Goal: Task Accomplishment & Management: Complete application form

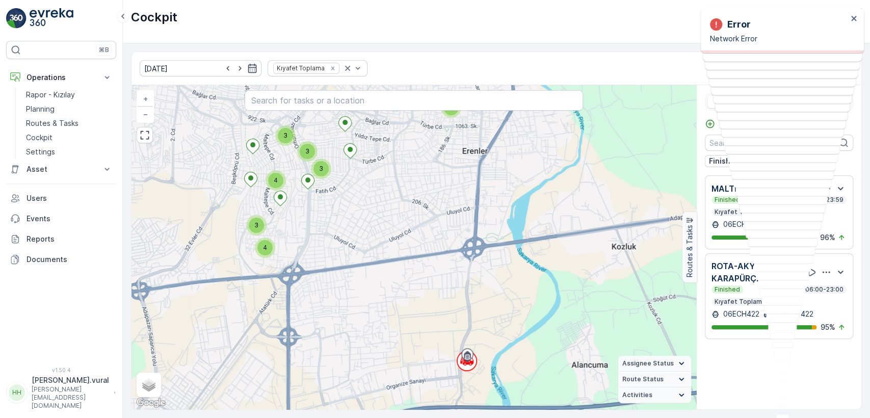
drag, startPoint x: 347, startPoint y: 248, endPoint x: 342, endPoint y: 256, distance: 8.7
click at [344, 255] on div "2 4 3 3 4 3 3 2 + − Satellite Roadmap Terrain Hybrid Leaflet Keyboard shortcuts…" at bounding box center [413, 247] width 565 height 324
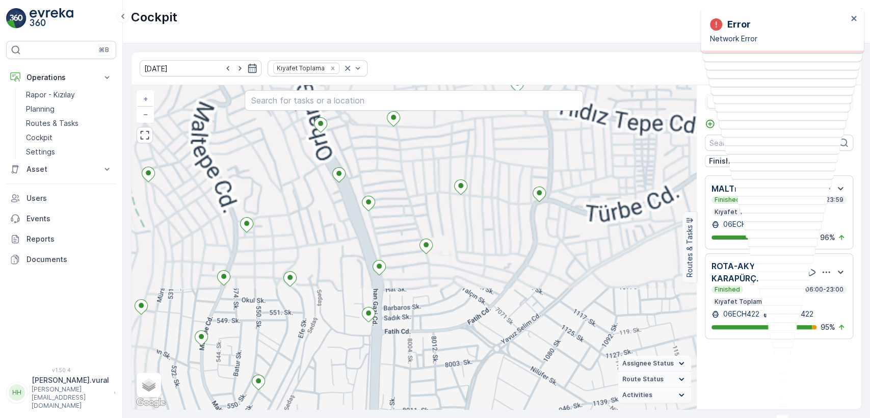
drag, startPoint x: 369, startPoint y: 259, endPoint x: 489, endPoint y: 267, distance: 120.0
click at [489, 267] on div "2 2 + − Satellite Roadmap Terrain Hybrid Leaflet Keyboard shortcuts Map Data Ma…" at bounding box center [413, 247] width 565 height 324
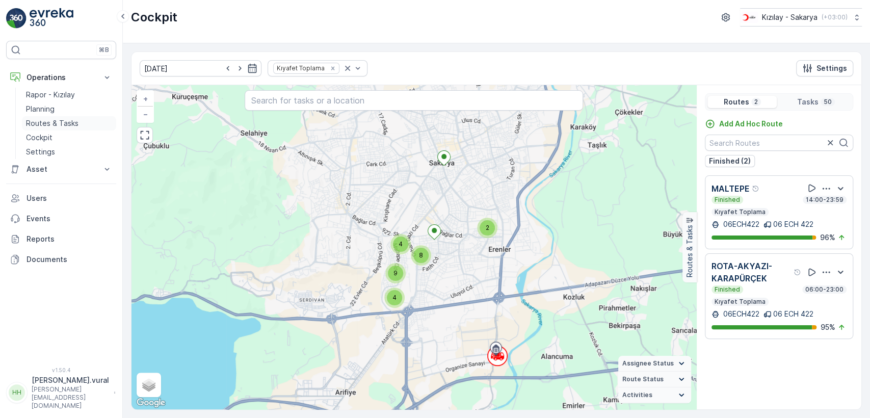
click at [68, 120] on p "Routes & Tasks" at bounding box center [52, 123] width 52 height 10
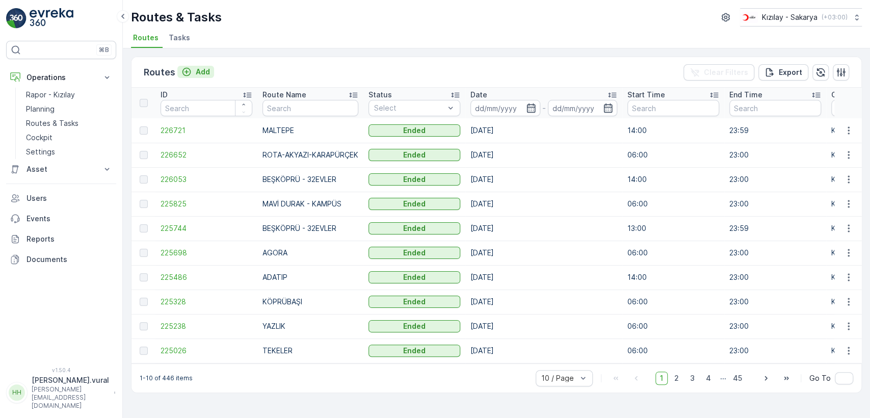
click at [208, 69] on p "Add" at bounding box center [203, 72] width 14 height 10
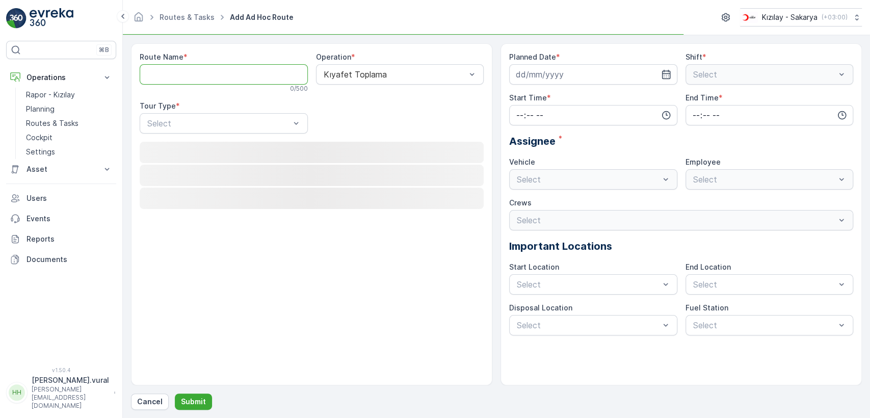
click at [208, 69] on Name "Route Name" at bounding box center [224, 74] width 168 height 20
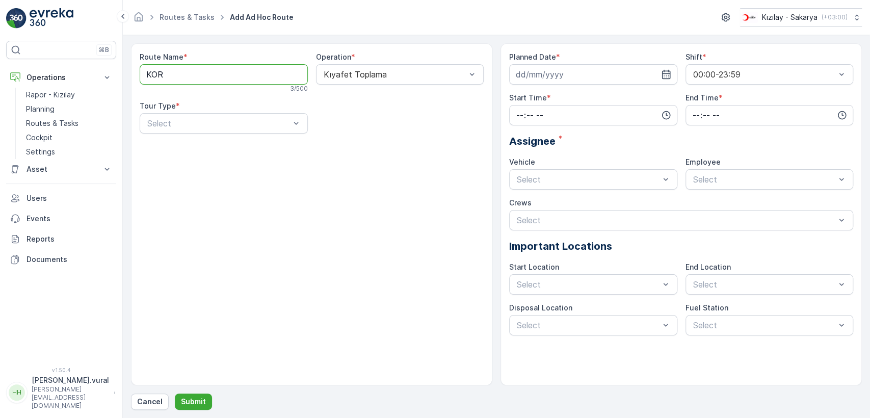
type Name "KORUCUK"
click at [216, 144] on div "Static" at bounding box center [224, 148] width 156 height 9
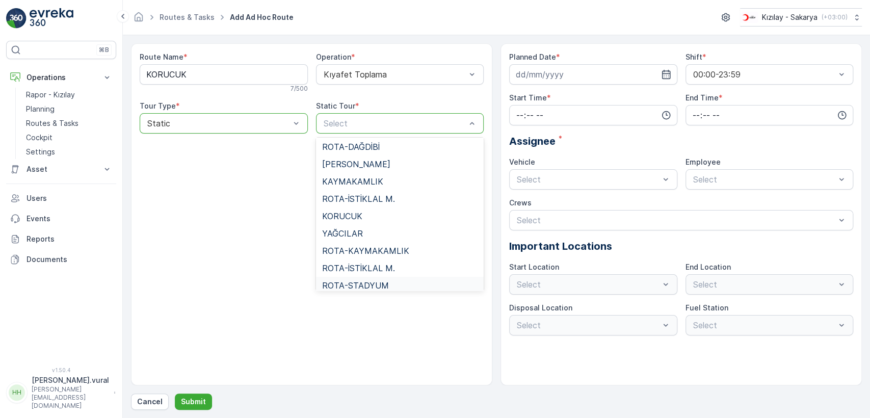
scroll to position [451, 0]
click at [355, 213] on span "KORUCUK" at bounding box center [342, 216] width 40 height 9
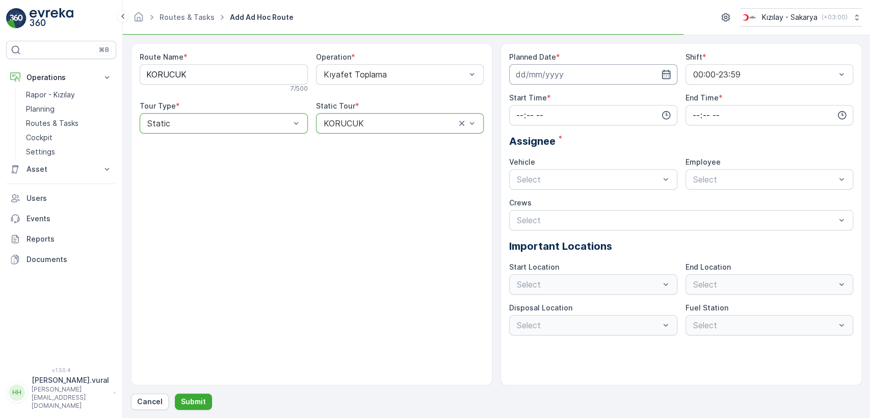
click at [531, 75] on input at bounding box center [593, 74] width 168 height 20
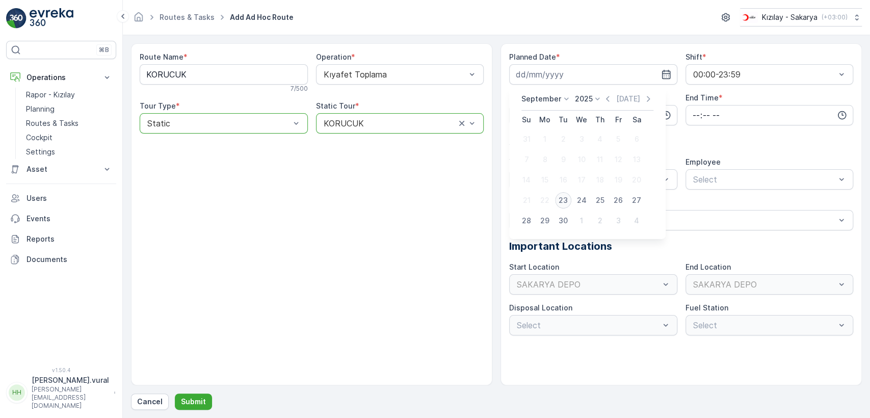
click at [560, 196] on div "23" at bounding box center [563, 200] width 16 height 16
type input "[DATE]"
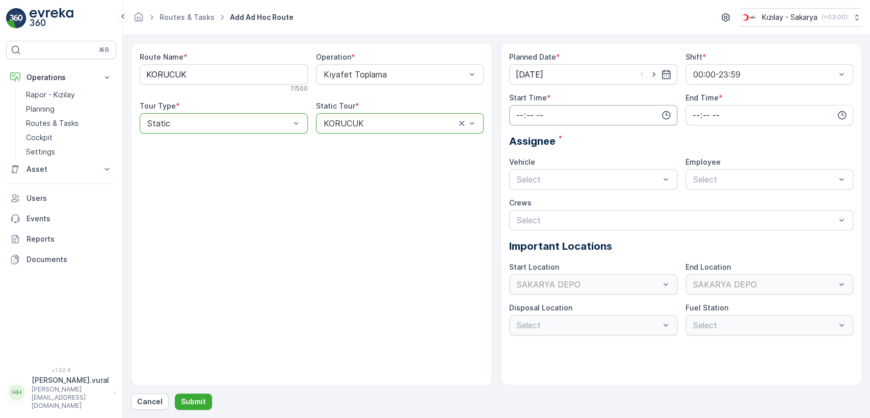
click at [559, 114] on input "time" at bounding box center [593, 115] width 168 height 20
click at [522, 211] on div "06" at bounding box center [519, 218] width 17 height 14
type input "06:00"
drag, startPoint x: 714, startPoint y: 112, endPoint x: 708, endPoint y: 123, distance: 12.8
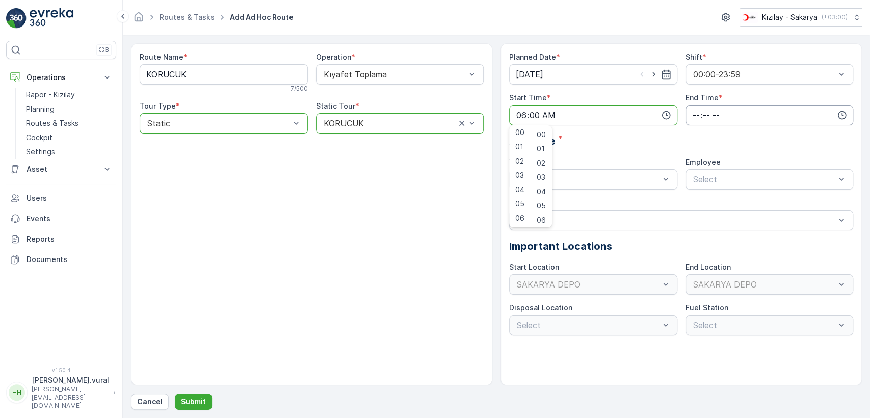
click at [714, 112] on input "time" at bounding box center [769, 115] width 168 height 20
click at [694, 212] on div "23" at bounding box center [695, 218] width 17 height 14
type input "23:00"
click at [578, 214] on div "06 ECH 422" at bounding box center [593, 221] width 168 height 17
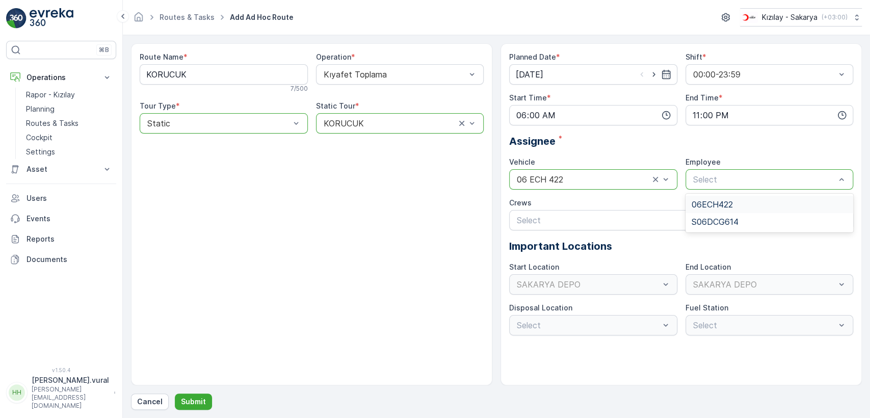
click at [715, 200] on span "06ECH422" at bounding box center [712, 204] width 41 height 9
click at [184, 398] on p "Submit" at bounding box center [193, 401] width 25 height 10
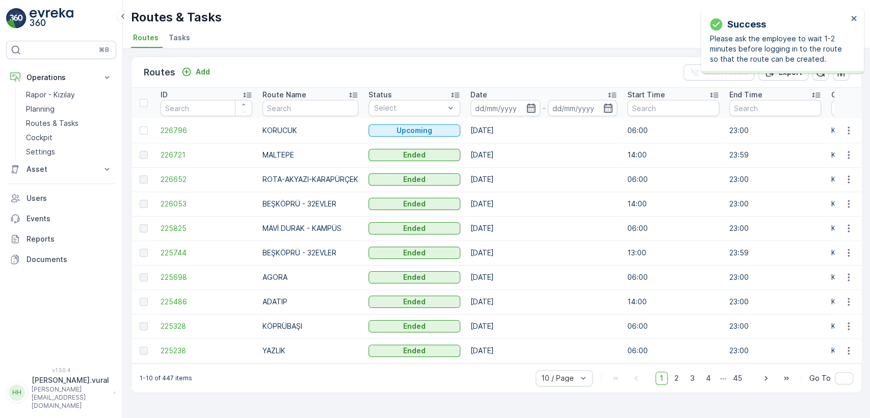
click at [196, 62] on div "Routes Add Clear Filters Export" at bounding box center [496, 72] width 730 height 31
click at [195, 66] on button "Add" at bounding box center [195, 72] width 37 height 12
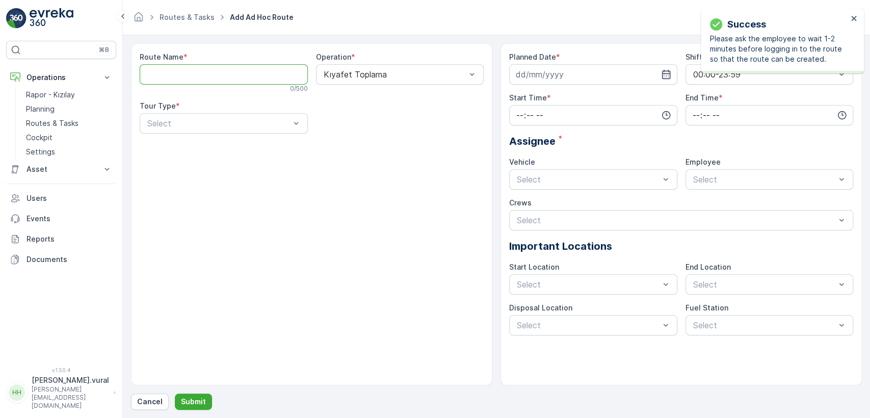
click at [200, 78] on Name "Route Name" at bounding box center [224, 74] width 168 height 20
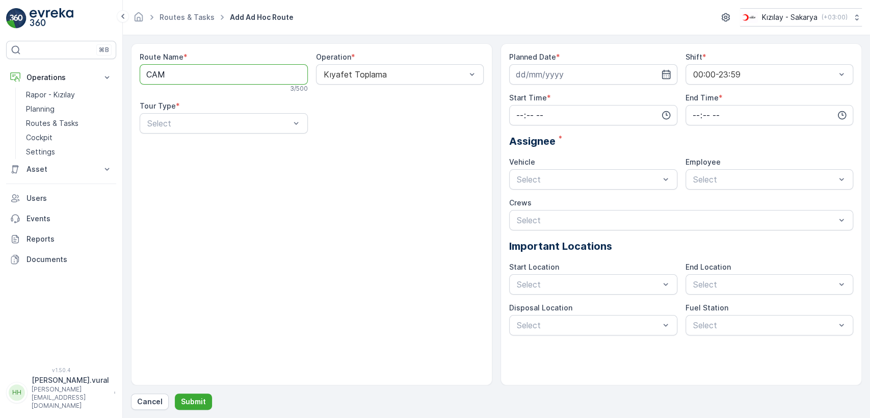
type Name "CAMİLİ"
click at [211, 116] on div "Select" at bounding box center [224, 123] width 168 height 20
click at [189, 146] on div "Static" at bounding box center [224, 148] width 156 height 9
drag, startPoint x: 351, startPoint y: 135, endPoint x: 352, endPoint y: 128, distance: 6.7
click at [351, 129] on div "Route Name * CAMİLİ 6 / 500 Operation * Kıyafet Toplama Tour Type * option Stat…" at bounding box center [312, 97] width 344 height 90
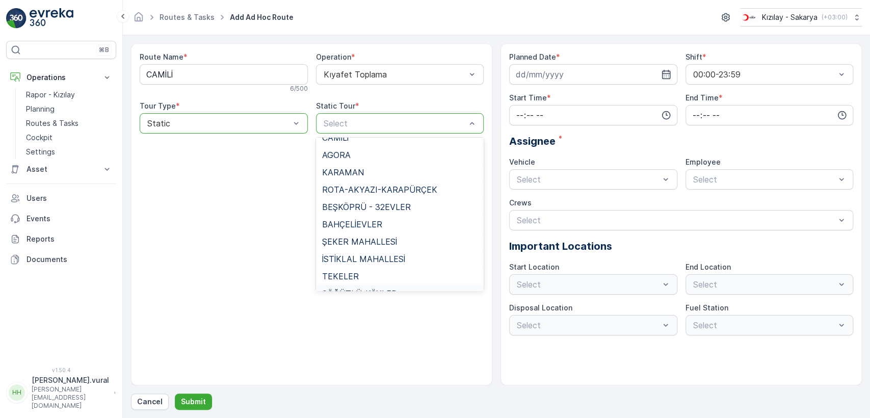
scroll to position [621, 0]
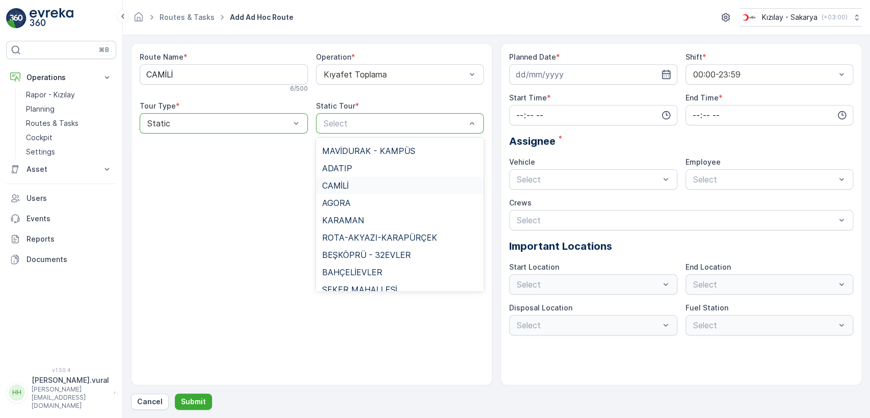
click at [356, 188] on div "CAMİLİ" at bounding box center [400, 185] width 156 height 9
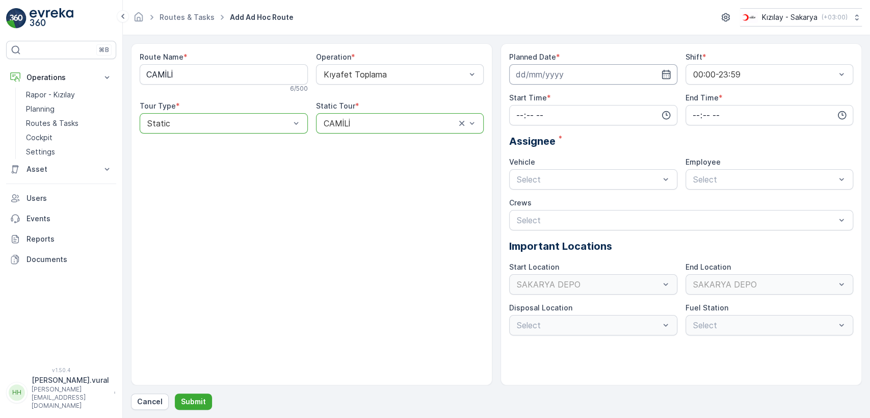
click at [562, 70] on input at bounding box center [593, 74] width 168 height 20
drag, startPoint x: 567, startPoint y: 198, endPoint x: 565, endPoint y: 191, distance: 7.1
click at [567, 197] on div "23" at bounding box center [563, 200] width 16 height 16
type input "[DATE]"
click at [554, 125] on div "Planned Date * [DATE] Shift * 00:00-23:59 Start Time * End Time * Assignee * Ve…" at bounding box center [681, 193] width 344 height 283
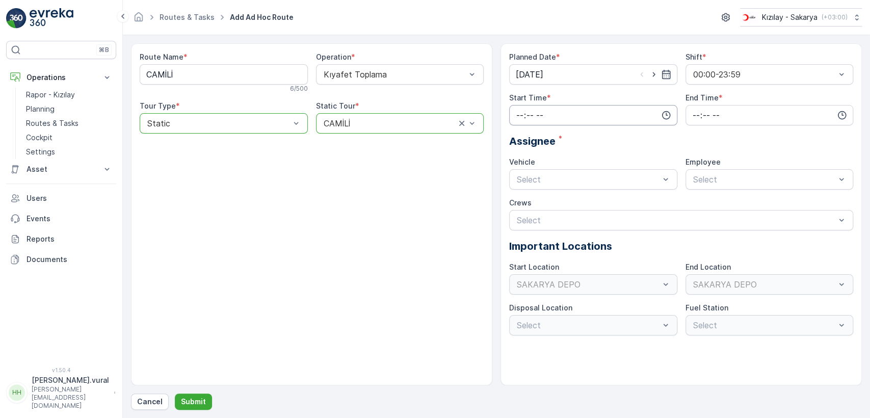
click at [554, 118] on input "time" at bounding box center [593, 115] width 168 height 20
click at [520, 213] on span "06" at bounding box center [519, 218] width 9 height 10
type input "06:00"
click at [700, 114] on input "time" at bounding box center [769, 115] width 168 height 20
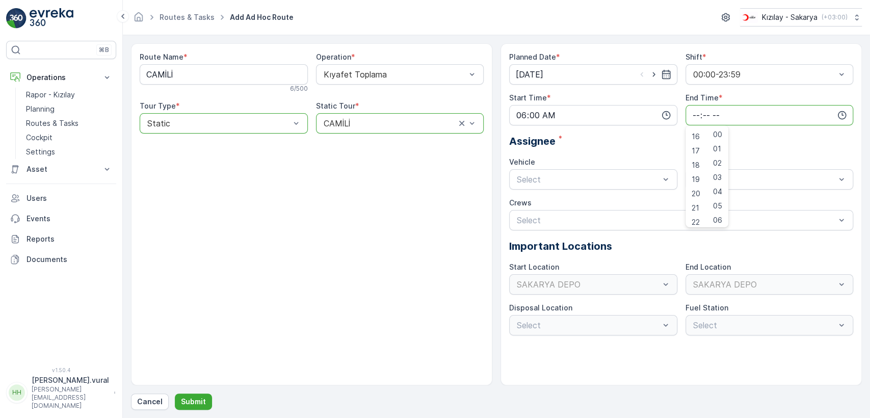
scroll to position [245, 0]
click at [694, 215] on span "23" at bounding box center [696, 218] width 8 height 10
type input "23:00"
click at [572, 187] on div "Select" at bounding box center [593, 179] width 168 height 20
click at [543, 215] on div "06 ECH 422 Busy" at bounding box center [593, 221] width 168 height 17
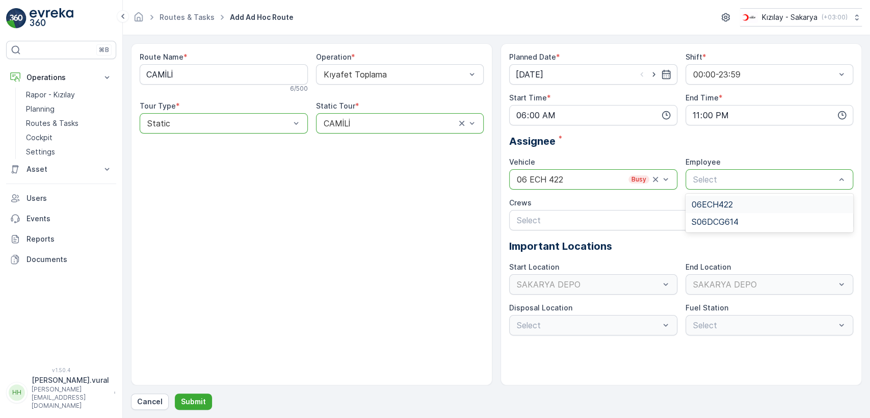
click at [707, 203] on span "06ECH422" at bounding box center [712, 204] width 41 height 9
click at [562, 216] on div at bounding box center [676, 220] width 321 height 9
click at [192, 404] on p "Submit" at bounding box center [193, 401] width 25 height 10
